Goal: Information Seeking & Learning: Learn about a topic

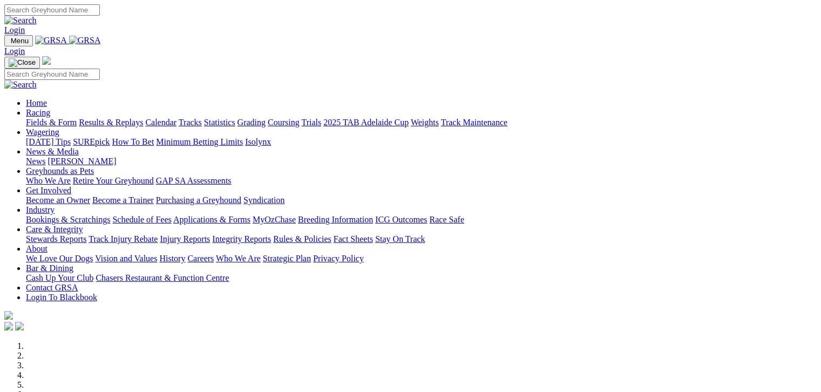
click at [62, 118] on link "Fields & Form" at bounding box center [51, 122] width 51 height 9
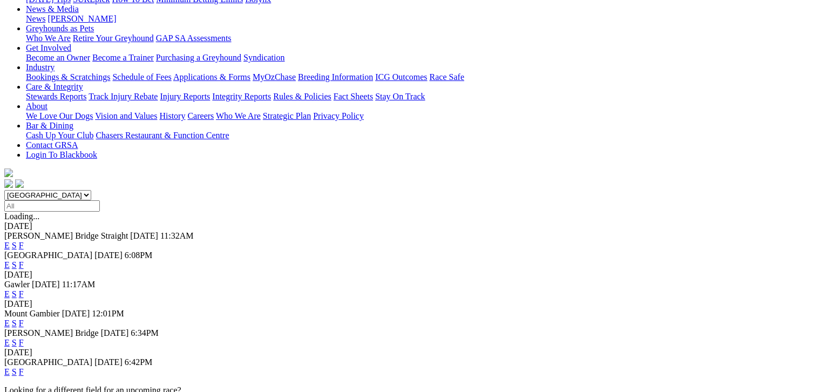
scroll to position [175, 0]
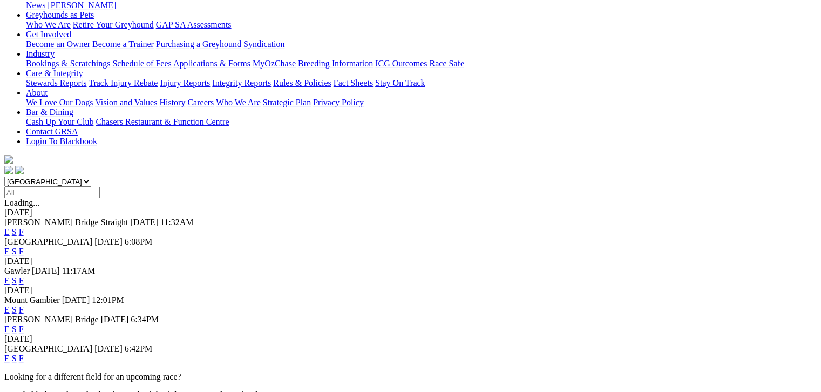
click at [24, 354] on link "F" at bounding box center [21, 358] width 5 height 9
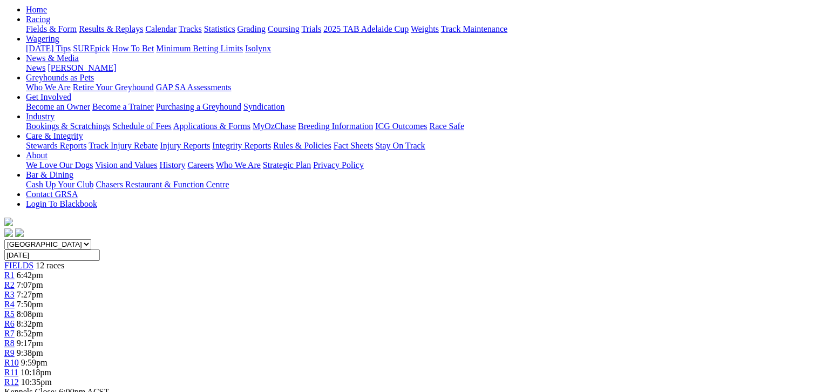
scroll to position [108, 0]
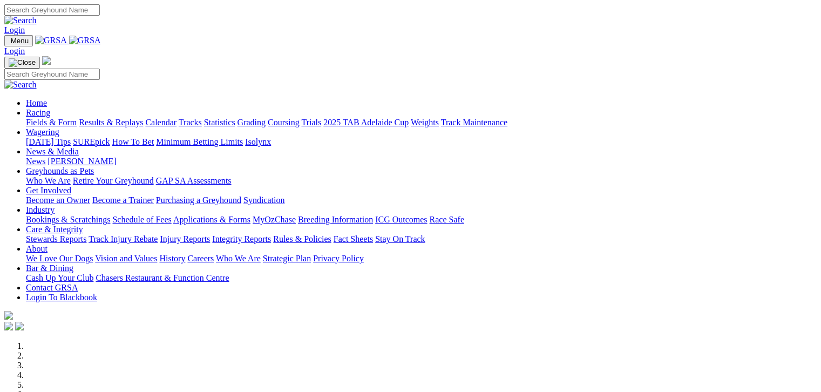
click at [66, 118] on link "Fields & Form" at bounding box center [51, 122] width 51 height 9
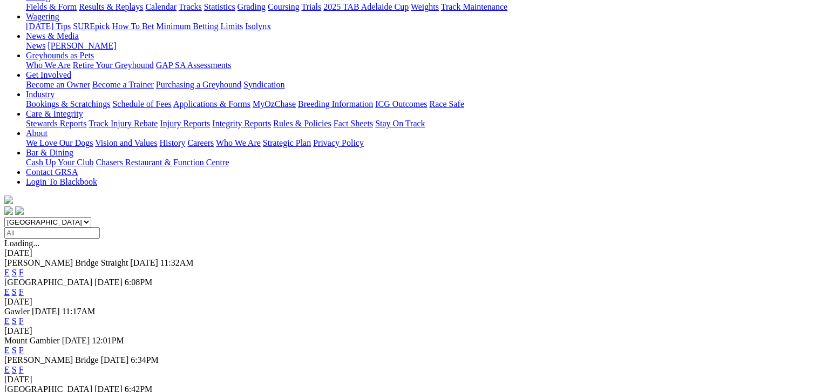
scroll to position [135, 0]
click at [24, 346] on link "F" at bounding box center [21, 350] width 5 height 9
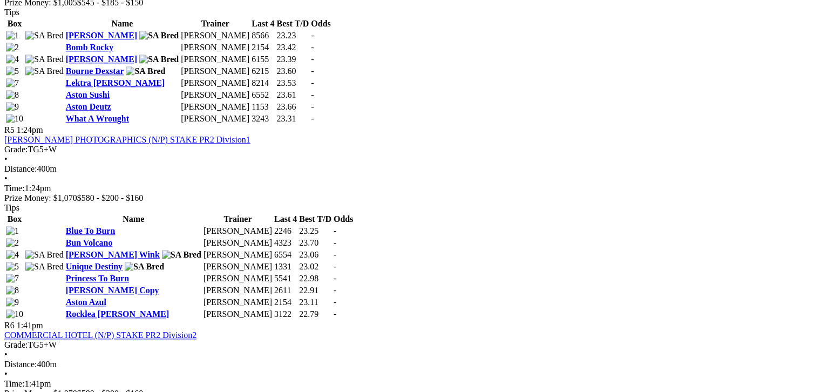
scroll to position [1228, 0]
